Goal: Ask a question

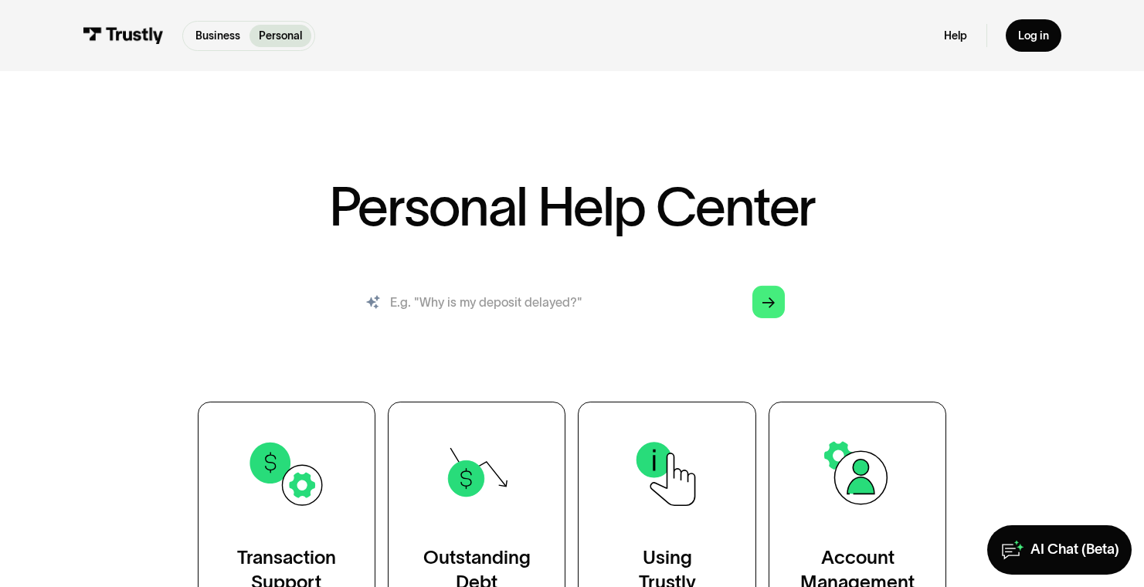
click at [626, 294] on input "search" at bounding box center [572, 301] width 450 height 49
type input "dispute a chargeback"
click at [777, 304] on link "Arrow Right" at bounding box center [769, 302] width 32 height 32
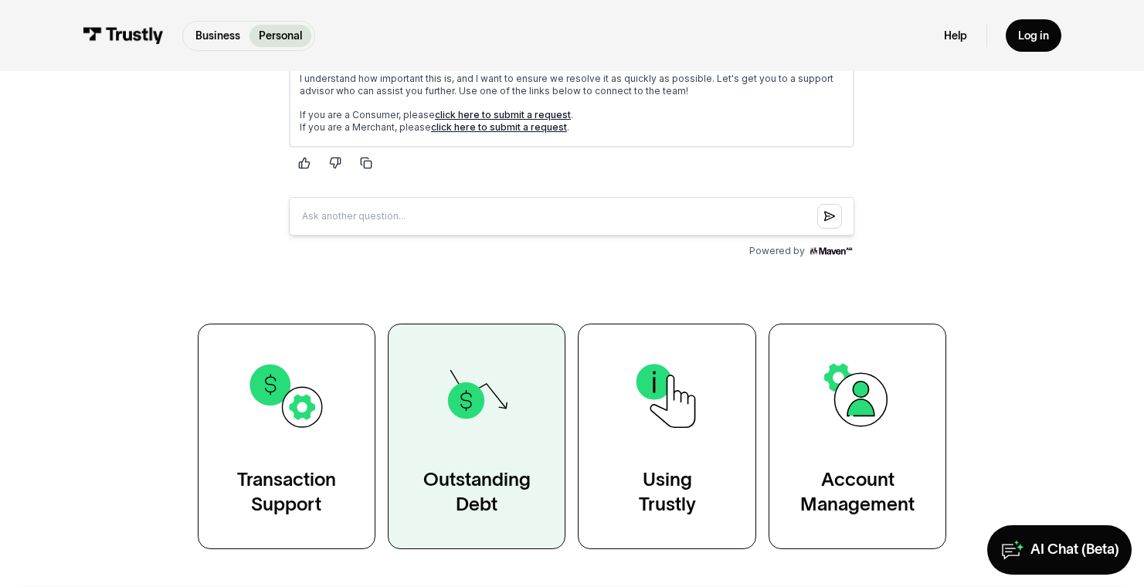
scroll to position [29, 0]
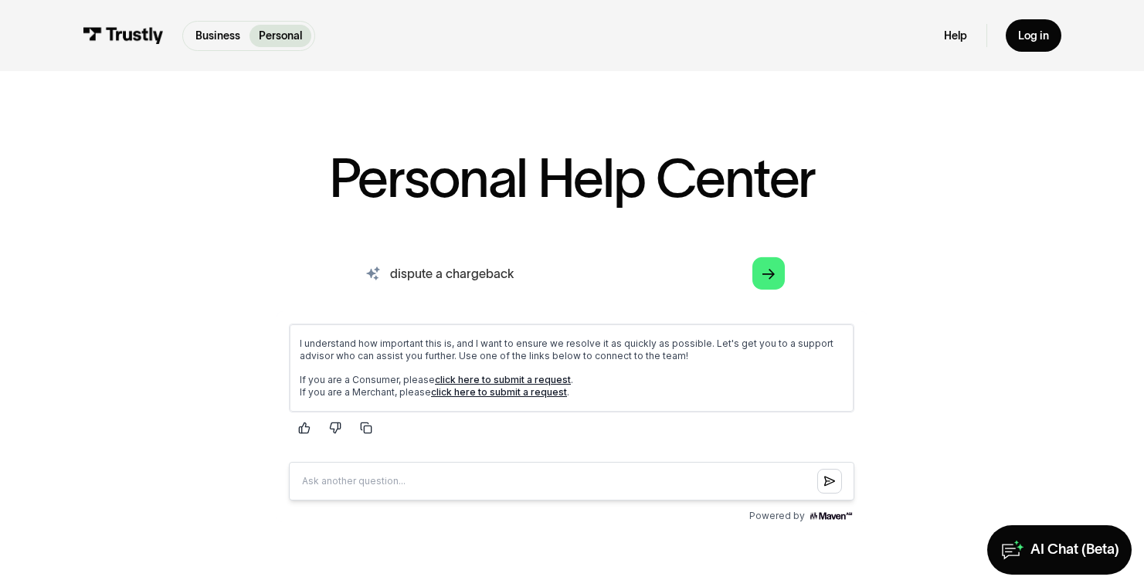
click at [535, 275] on input "dispute a chargeback" at bounding box center [572, 273] width 450 height 49
click at [537, 277] on input "dispute a chargeback" at bounding box center [572, 273] width 450 height 49
type input "contact"
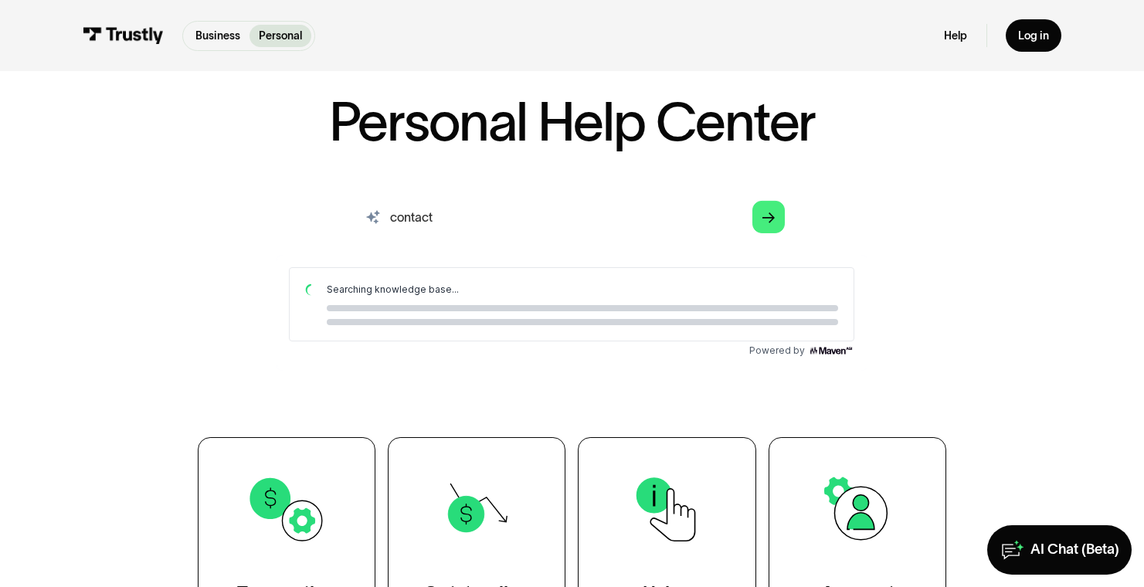
scroll to position [90, 0]
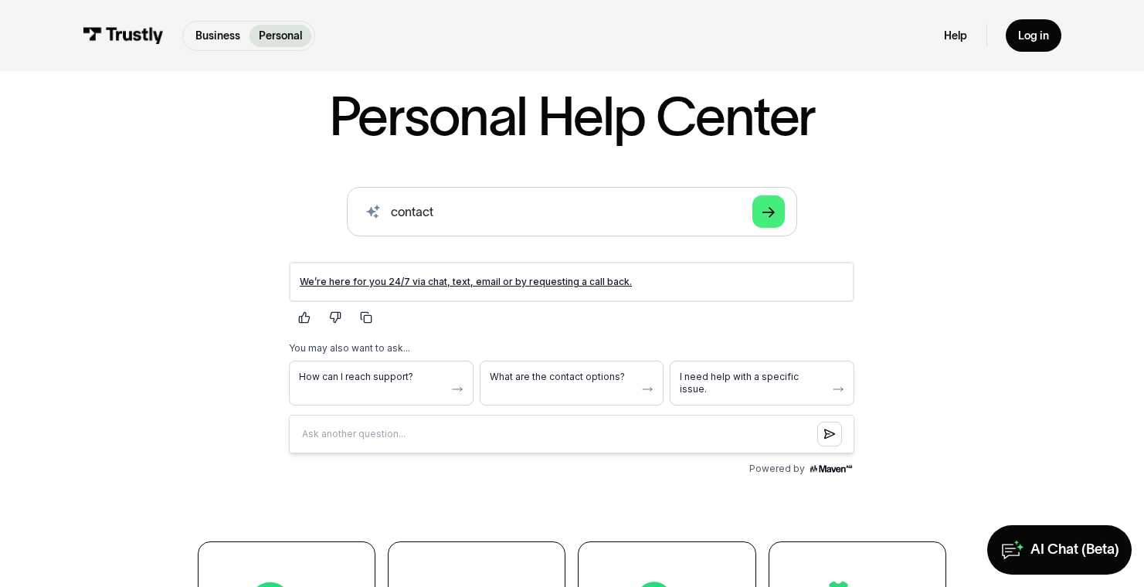
click at [565, 279] on link "We’re here for you 24/7 via chat, text, email or by requesting a call back." at bounding box center [466, 281] width 332 height 12
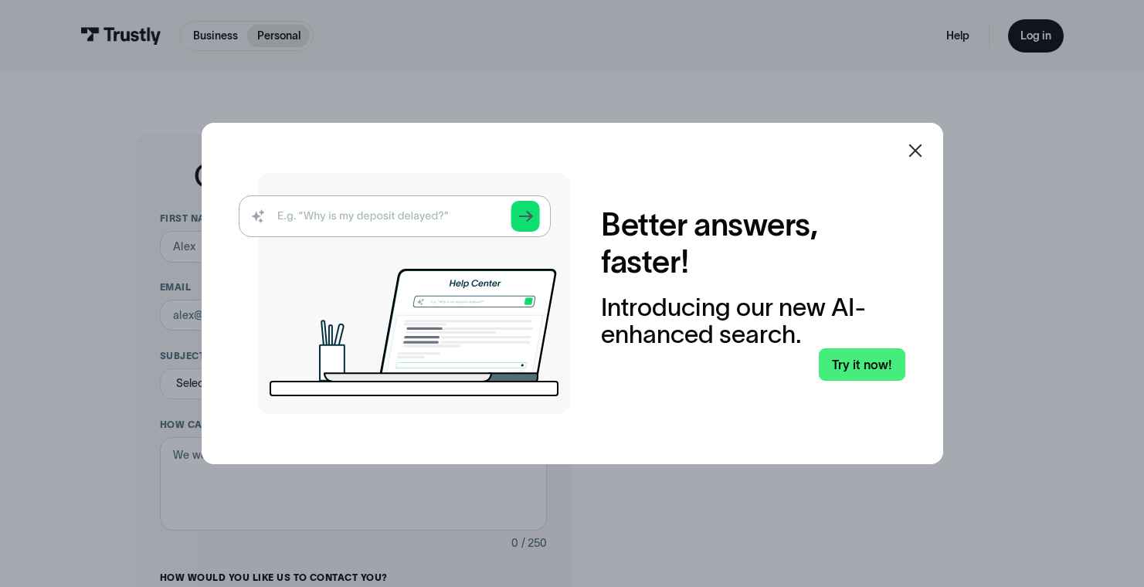
click at [916, 151] on icon at bounding box center [915, 150] width 19 height 19
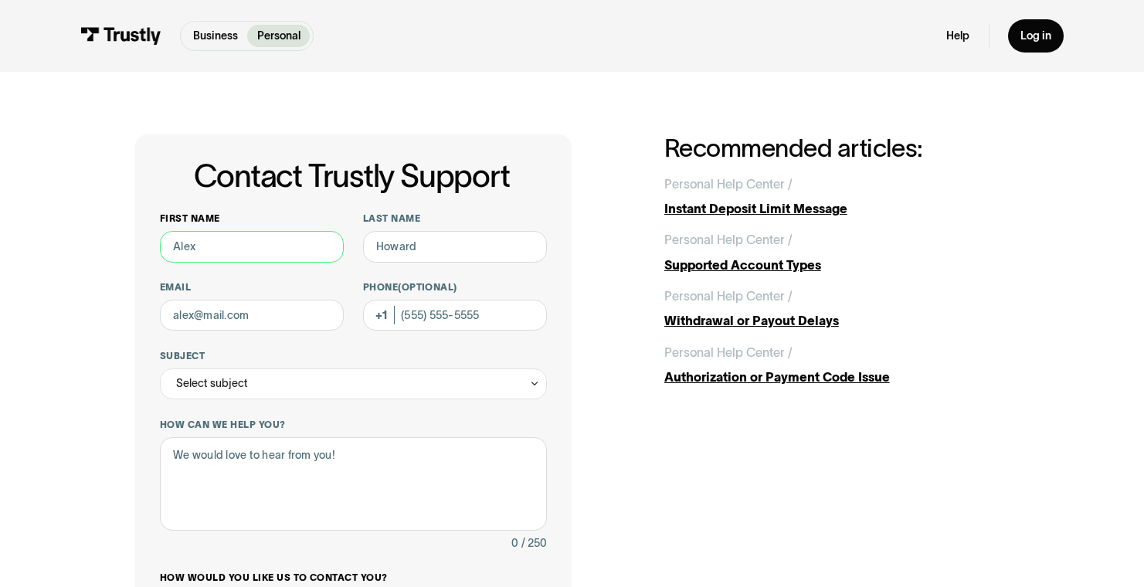
click at [281, 251] on input "First name" at bounding box center [252, 246] width 185 height 31
type input "Eric"
click at [427, 240] on input "Last name" at bounding box center [455, 246] width 185 height 31
click at [427, 239] on input "Last name" at bounding box center [455, 246] width 185 height 31
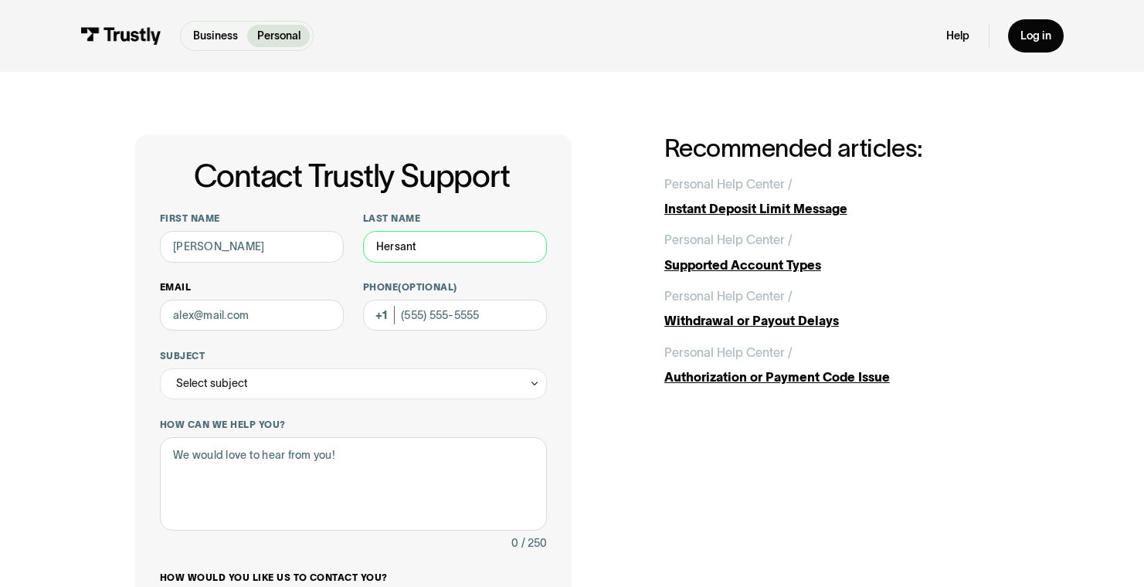
type input "Hersant"
click at [308, 322] on input "Email" at bounding box center [252, 315] width 185 height 31
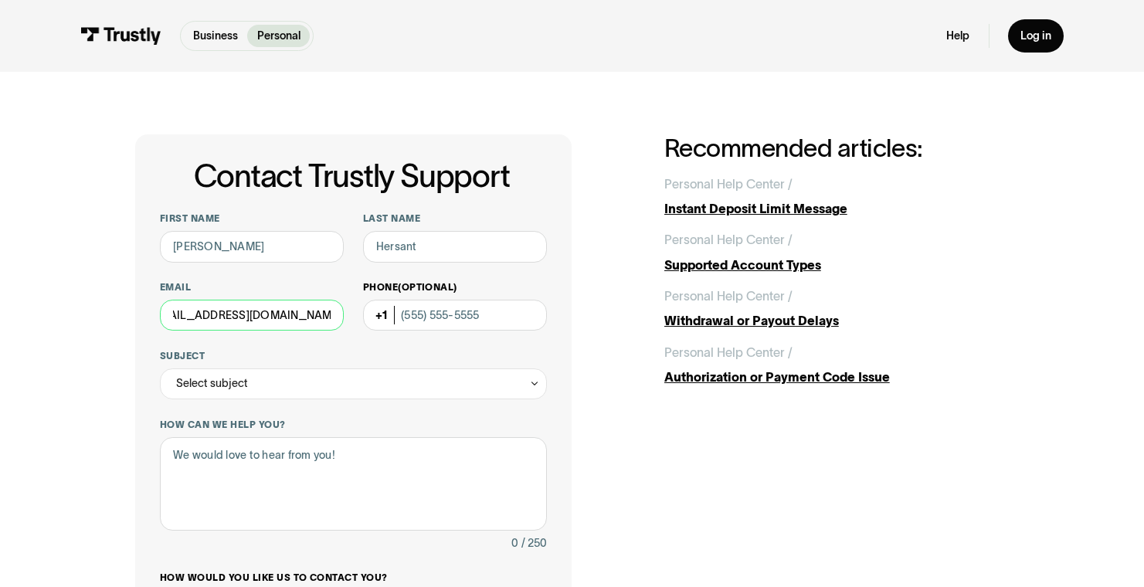
type input "dark.torontowarehouse@gmail.com"
click at [440, 315] on input "Phone (Optional)" at bounding box center [455, 315] width 185 height 31
type input "(416) 316-2702"
click at [338, 392] on div "Select subject" at bounding box center [353, 384] width 387 height 31
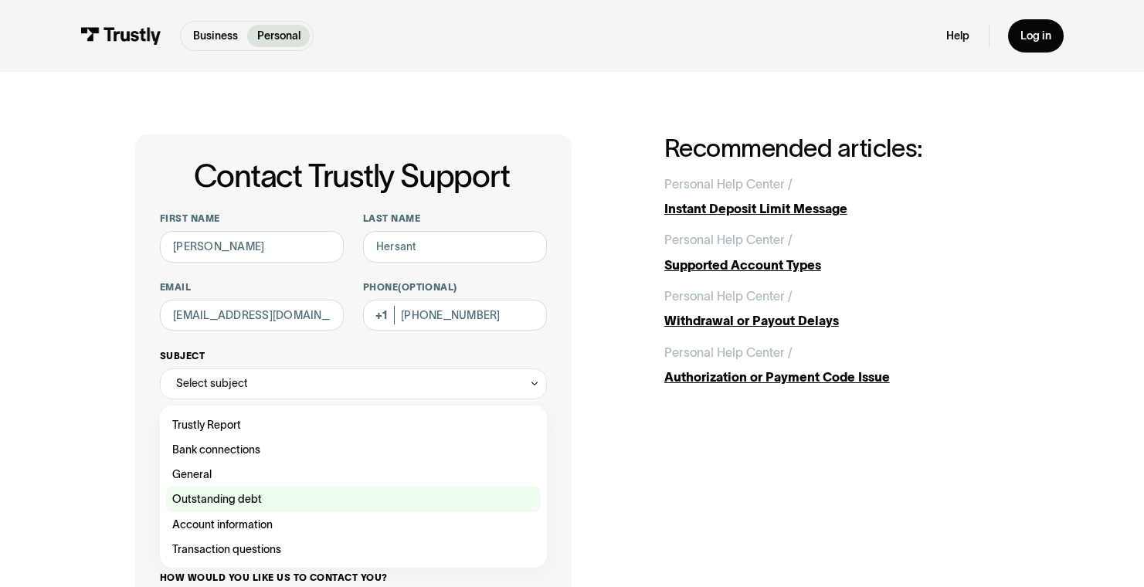
click at [259, 499] on div "Contact Trustly Support" at bounding box center [353, 499] width 375 height 25
type input "**********"
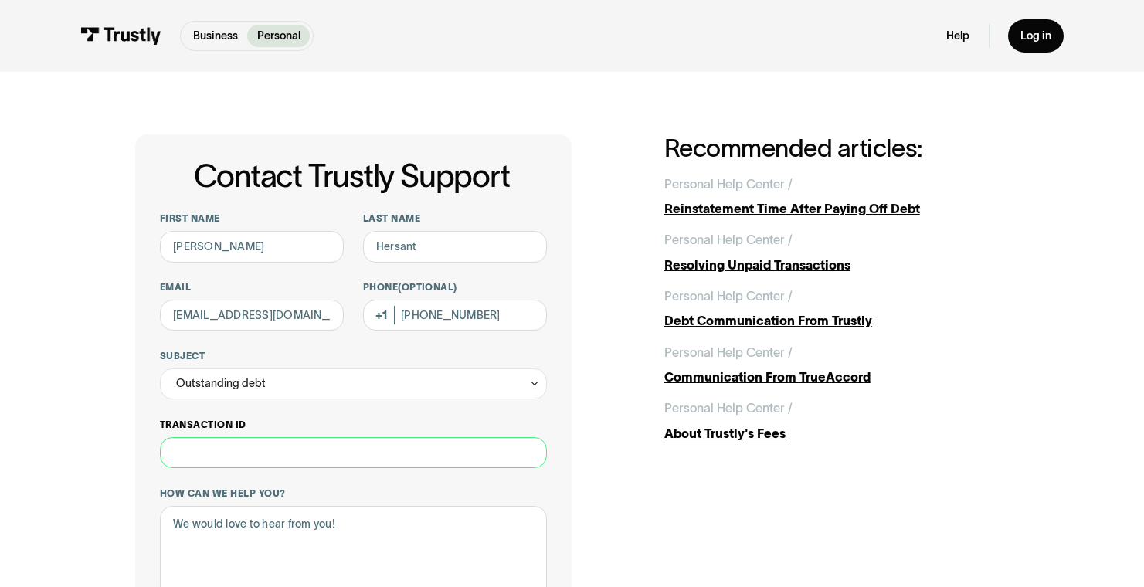
click at [274, 453] on input "Transaction ID" at bounding box center [353, 452] width 387 height 31
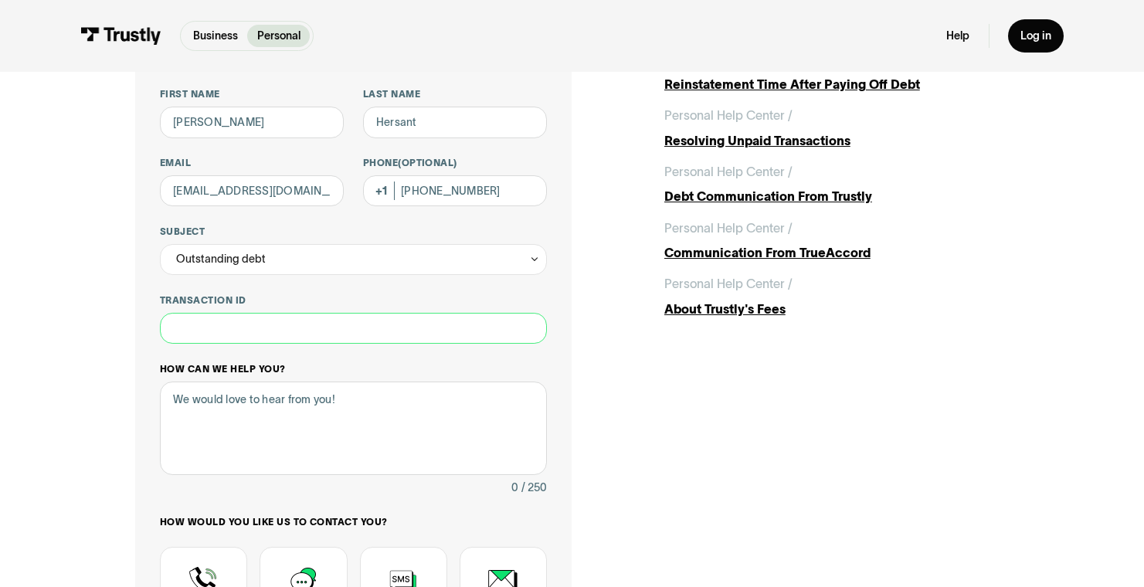
scroll to position [131, 0]
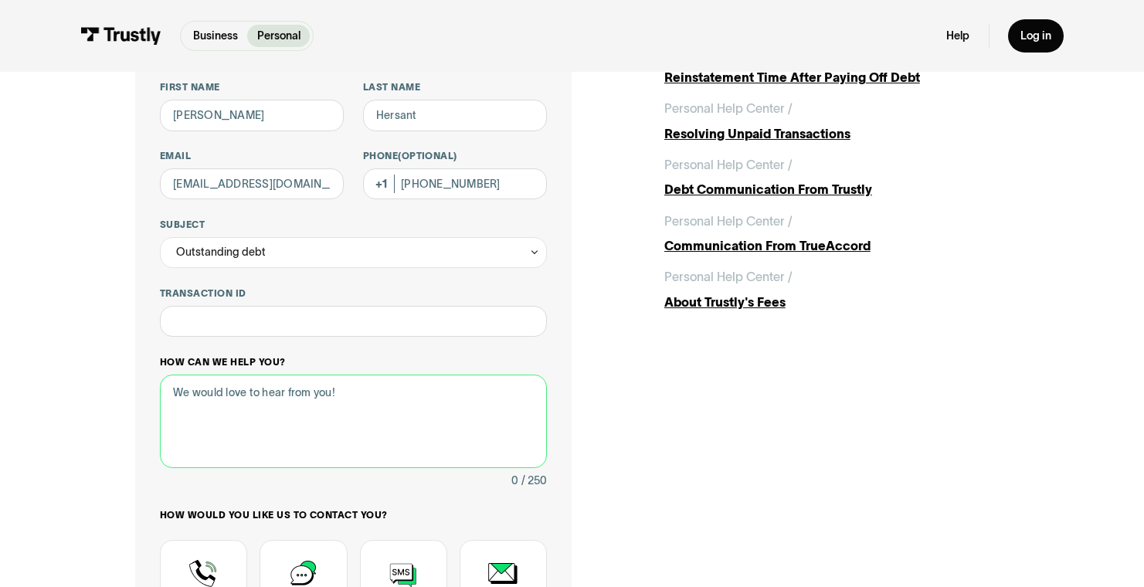
click at [311, 413] on textarea "How can we help you?" at bounding box center [353, 421] width 387 height 93
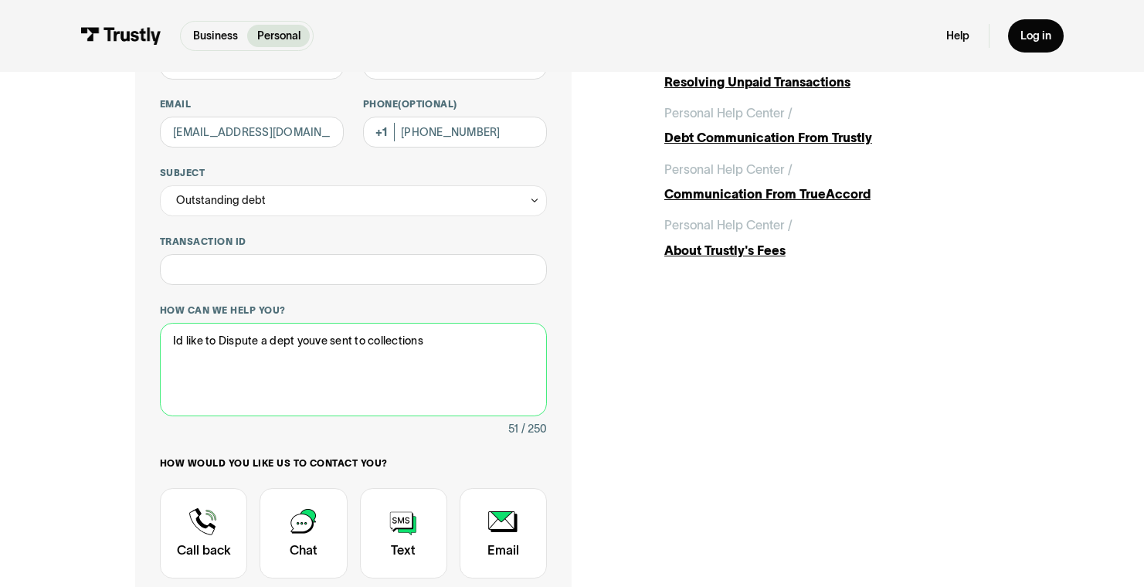
scroll to position [189, 0]
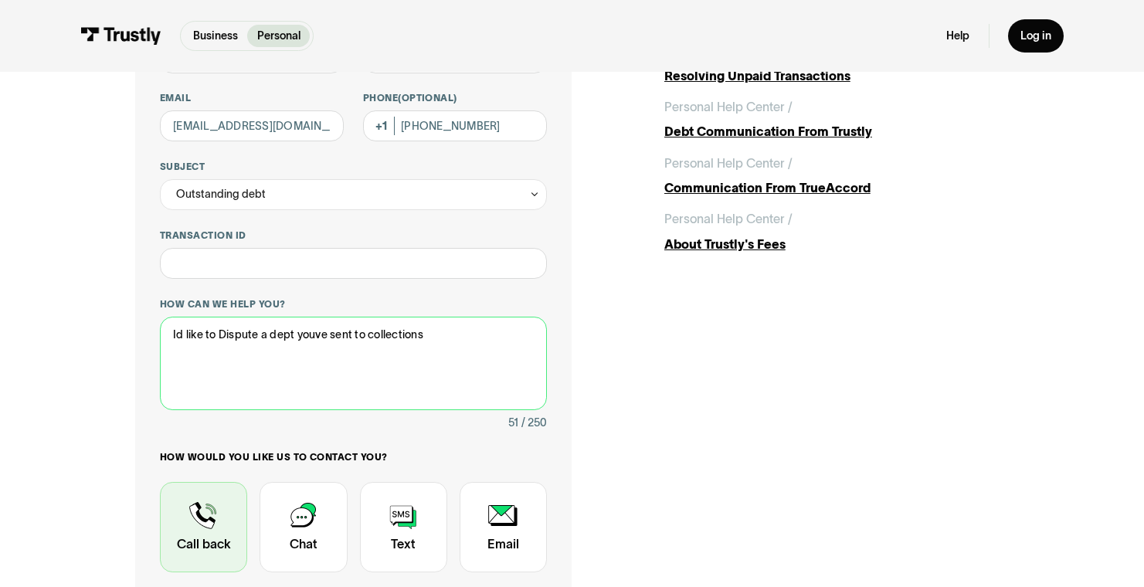
type textarea "Id like to Dispute a dept youve sent to collections"
click at [237, 522] on div "Contact Trustly Support" at bounding box center [203, 527] width 87 height 90
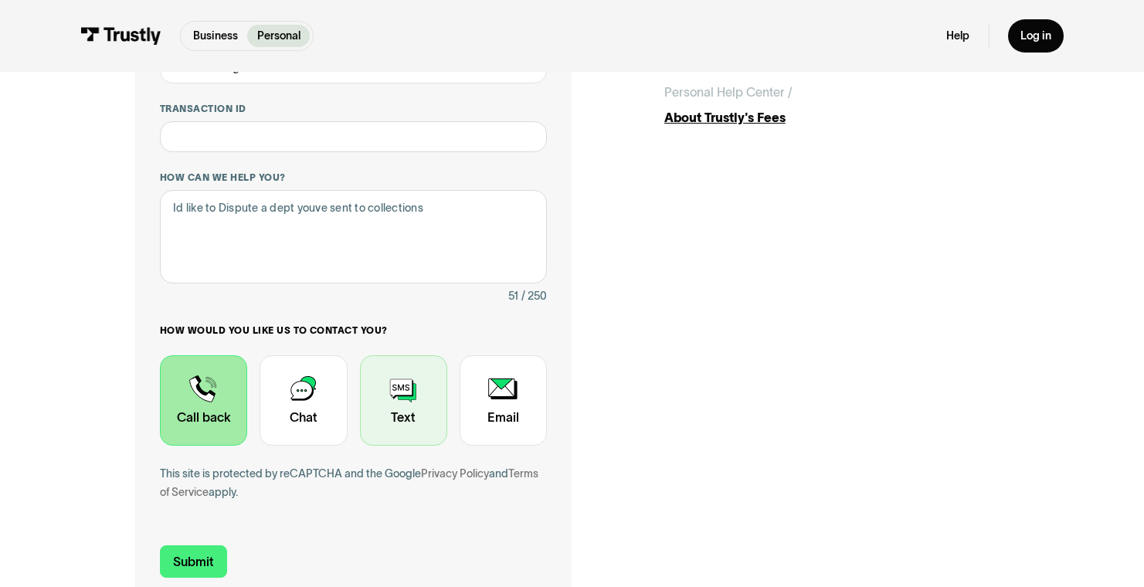
scroll to position [411, 0]
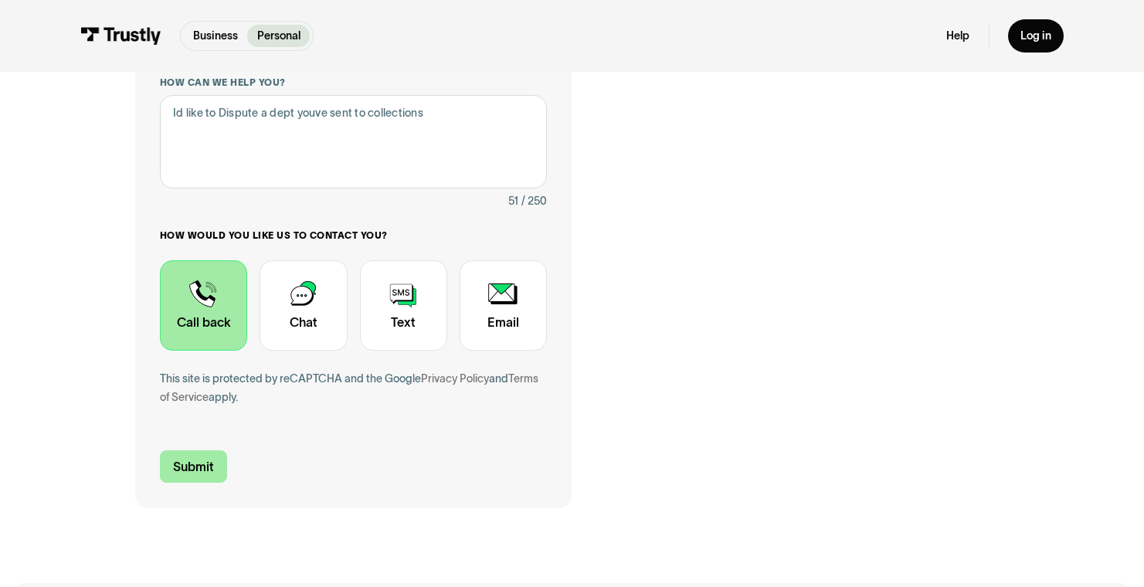
click at [211, 469] on input "Submit" at bounding box center [193, 466] width 67 height 32
type input "+14163162702"
